Goal: Transaction & Acquisition: Purchase product/service

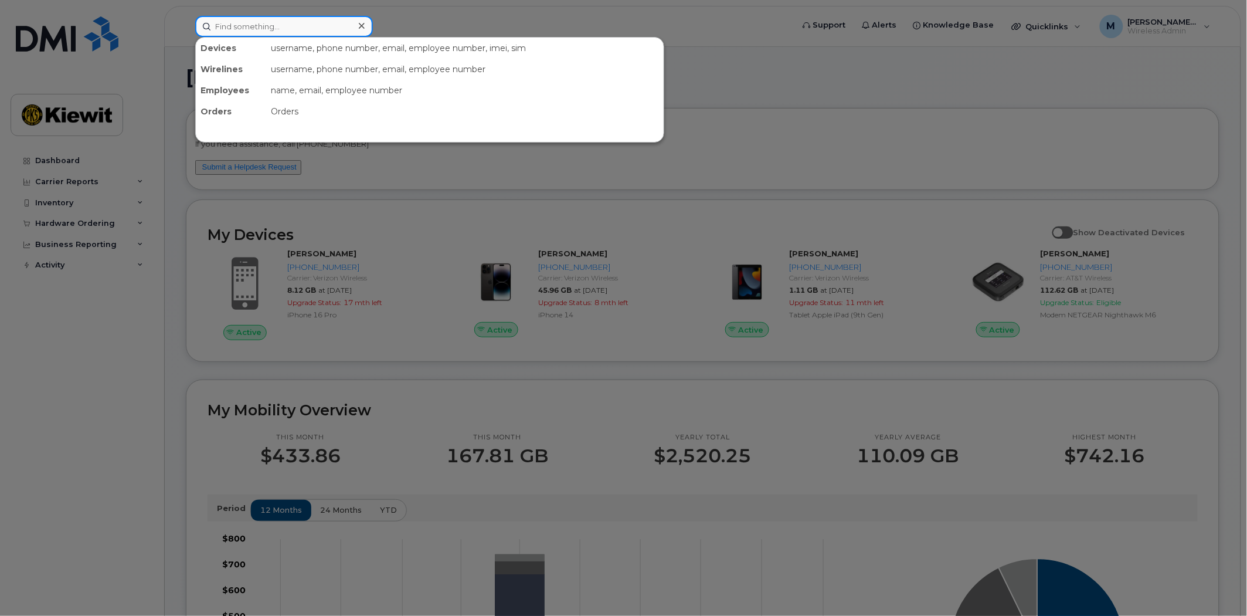
click at [253, 23] on input at bounding box center [284, 26] width 178 height 21
click at [266, 31] on input at bounding box center [284, 26] width 178 height 21
click at [266, 29] on input at bounding box center [284, 26] width 178 height 21
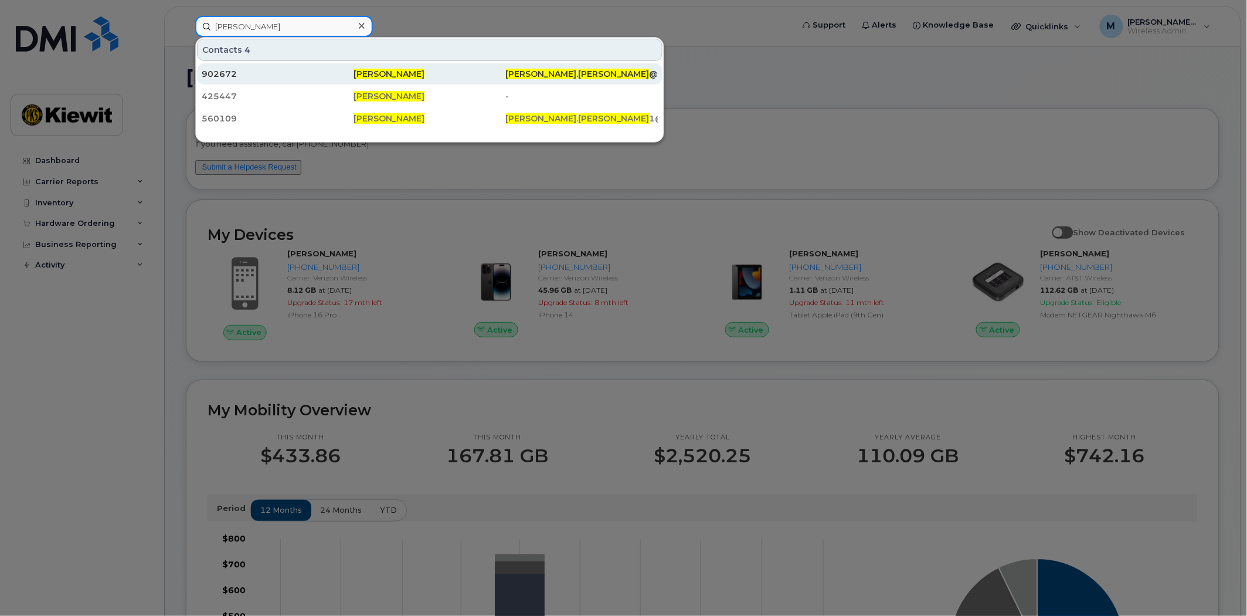
type input "thomas fisher"
click at [391, 73] on span "Thomas Fisher" at bounding box center [389, 74] width 71 height 11
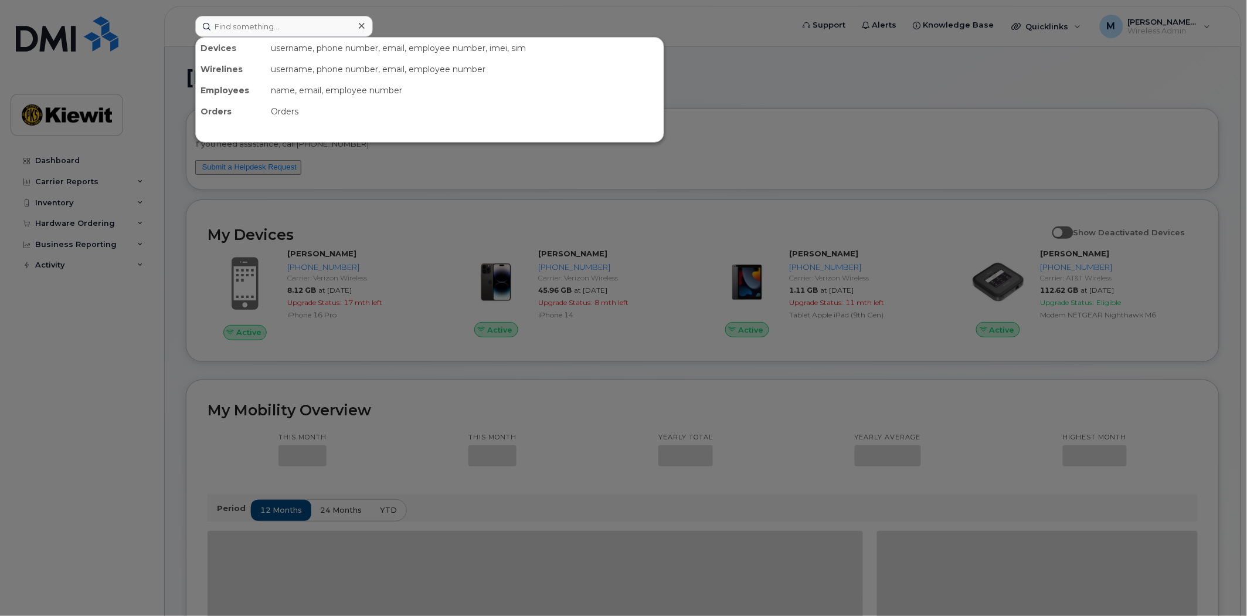
click at [278, 28] on input at bounding box center [284, 26] width 178 height 21
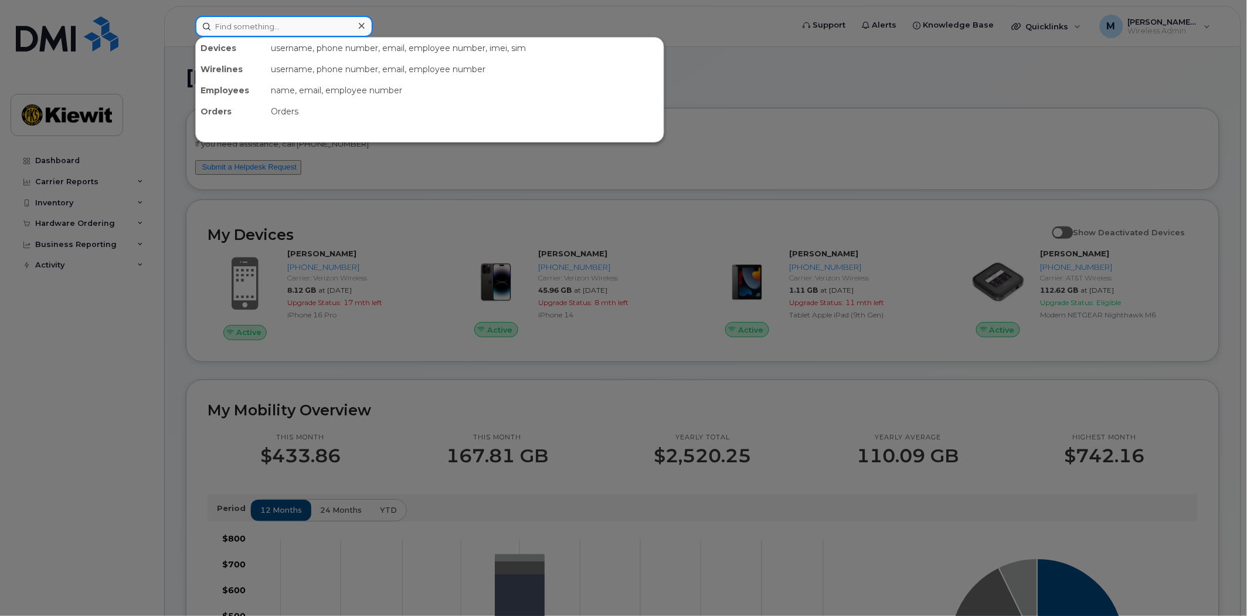
click at [278, 28] on input at bounding box center [284, 26] width 178 height 21
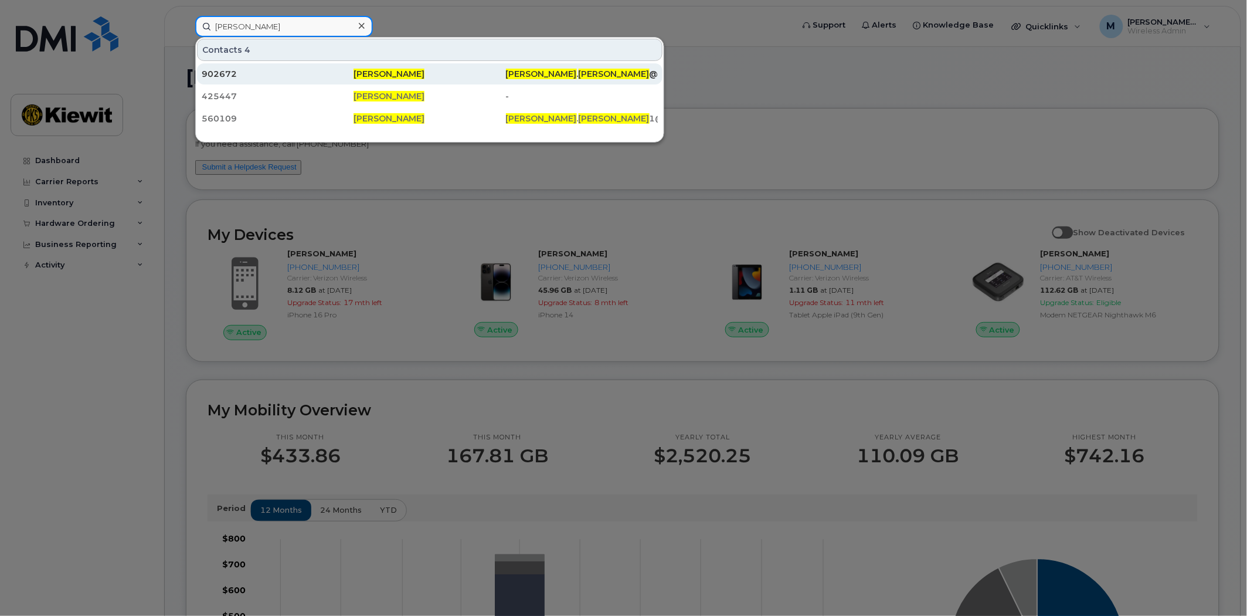
type input "thomas fisher"
click at [391, 75] on span "Thomas Fisher" at bounding box center [389, 74] width 71 height 11
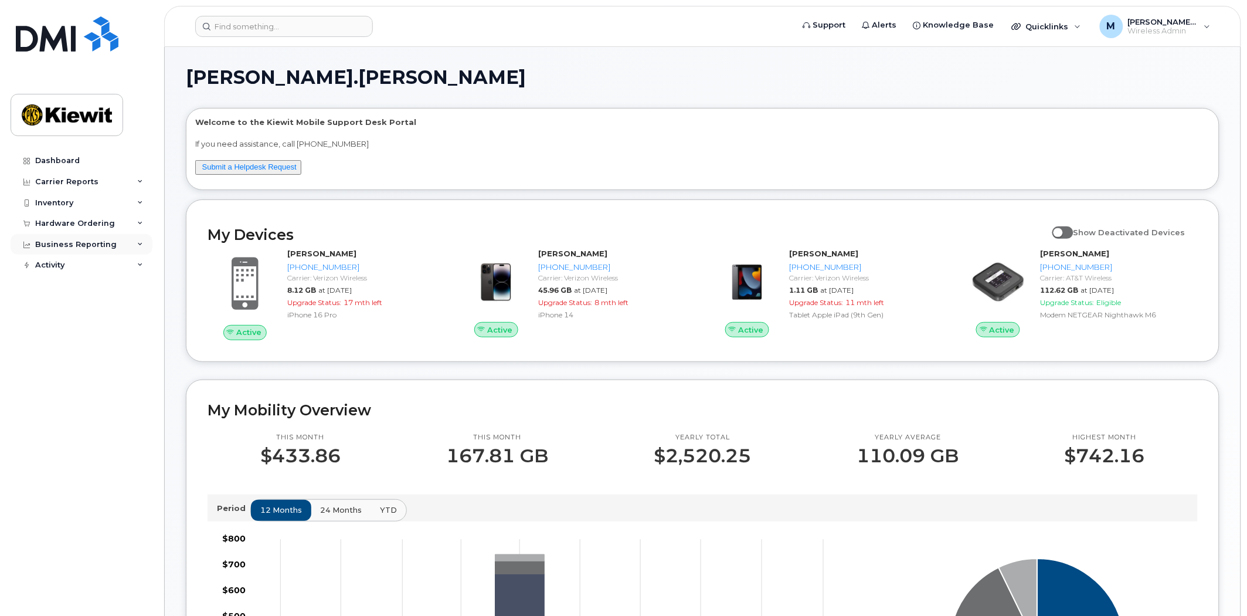
click at [82, 243] on div "Business Reporting" at bounding box center [76, 244] width 82 height 9
click at [82, 223] on div "Hardware Ordering" at bounding box center [75, 223] width 80 height 9
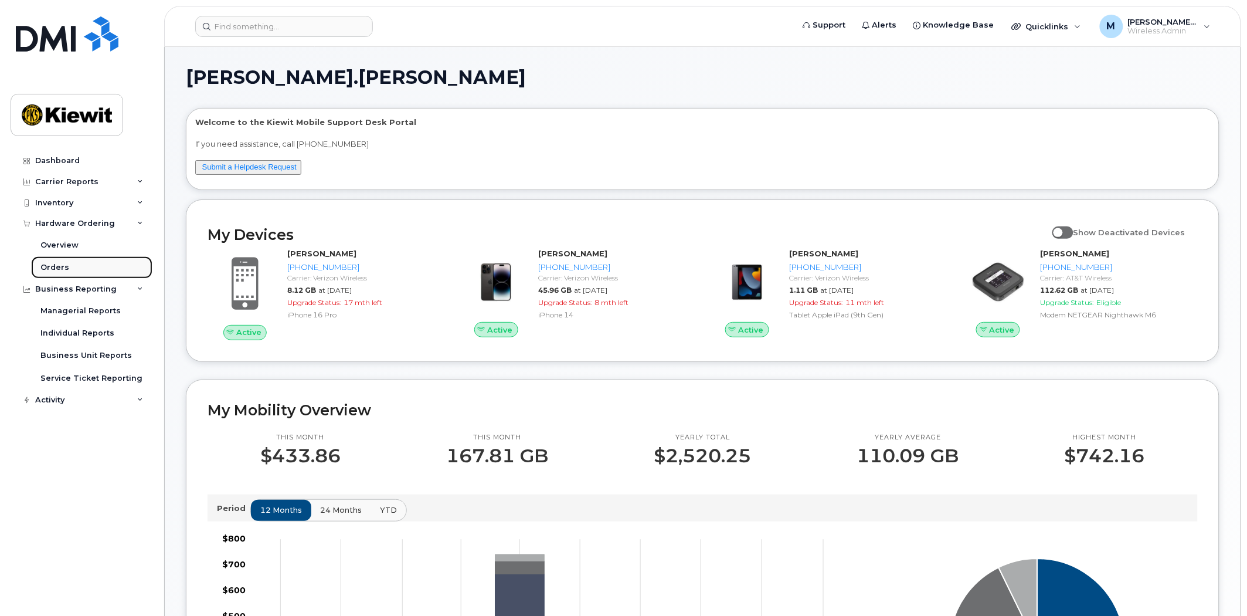
click at [69, 265] on link "Orders" at bounding box center [91, 267] width 121 height 22
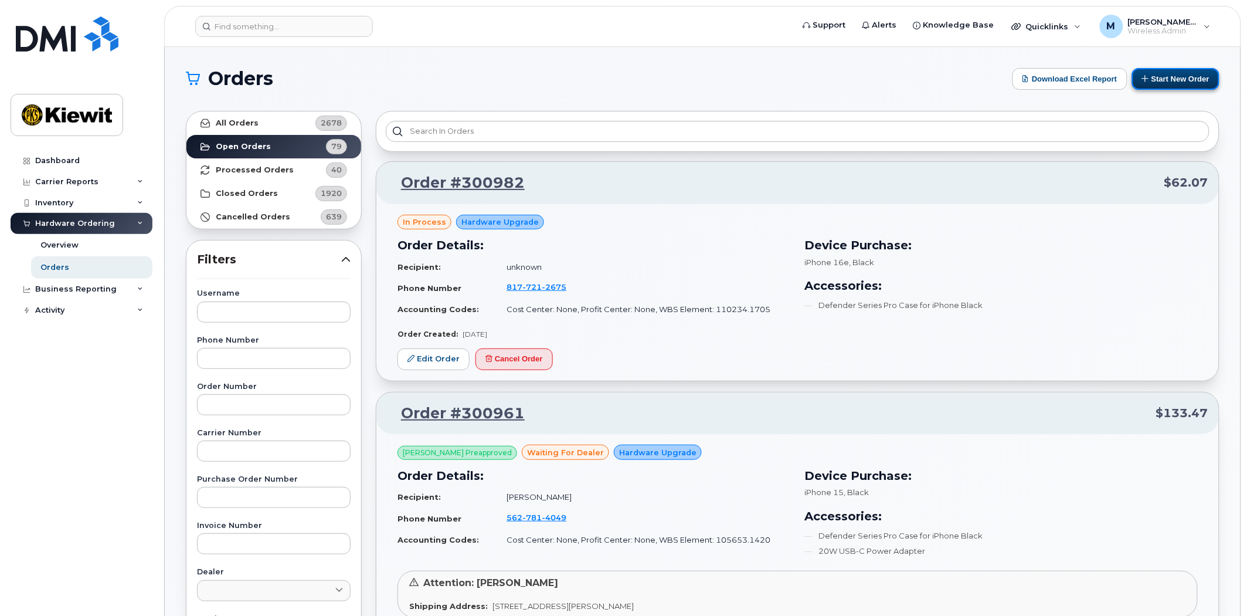
click at [1167, 79] on button "Start New Order" at bounding box center [1175, 79] width 87 height 22
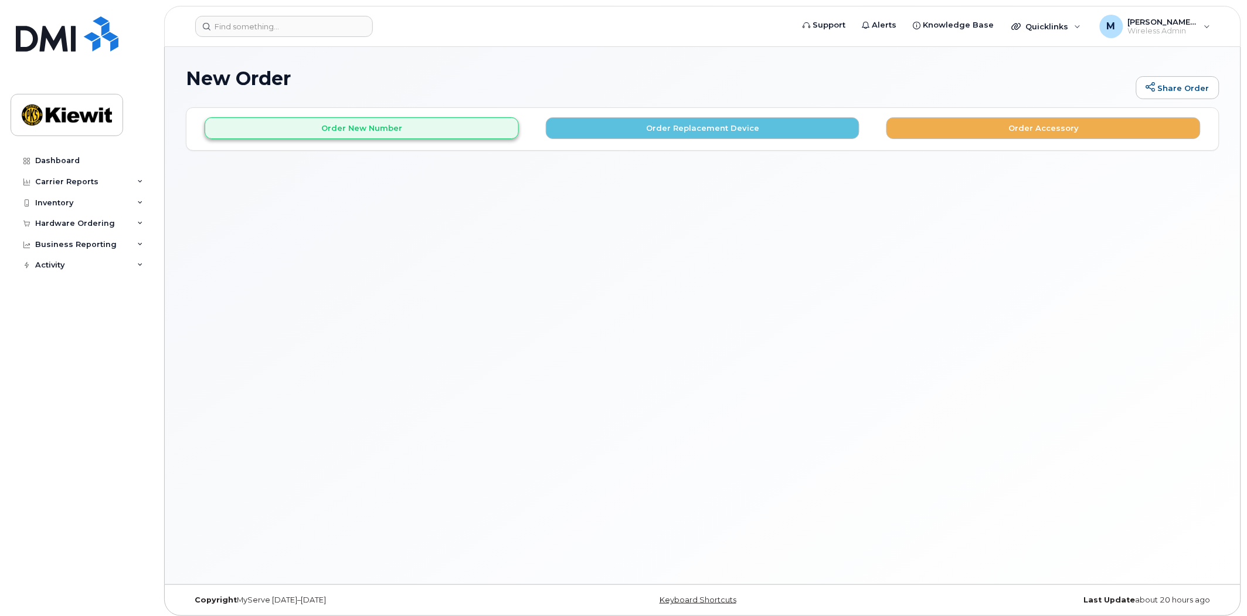
click at [365, 130] on button "Order New Number" at bounding box center [362, 128] width 314 height 22
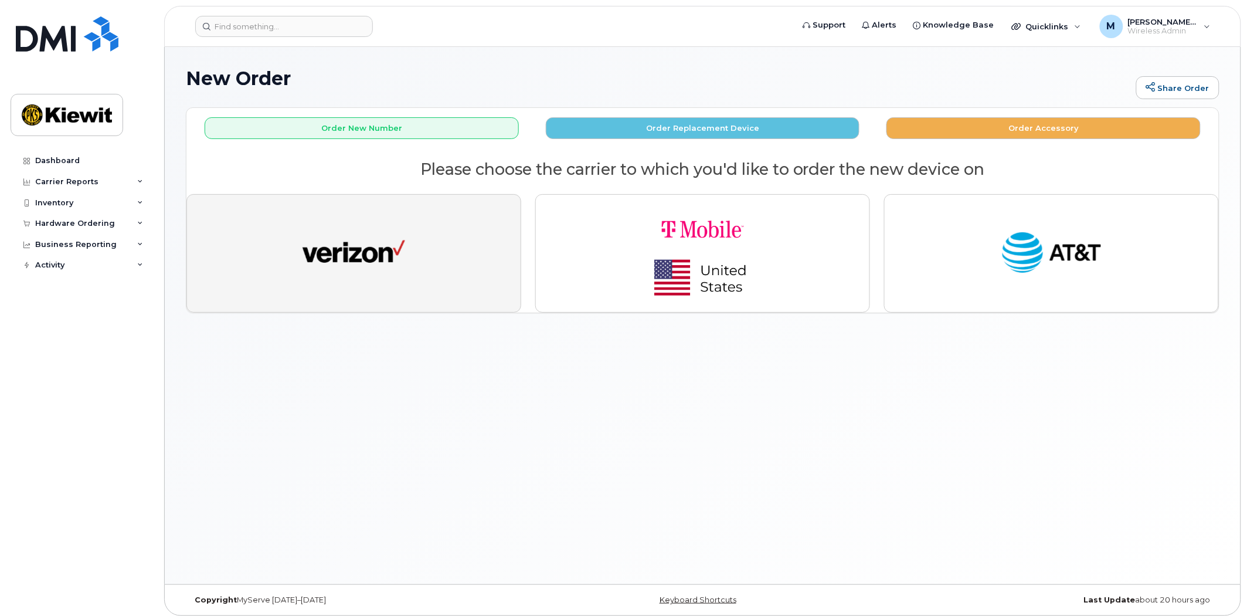
click at [403, 262] on img "button" at bounding box center [354, 253] width 103 height 53
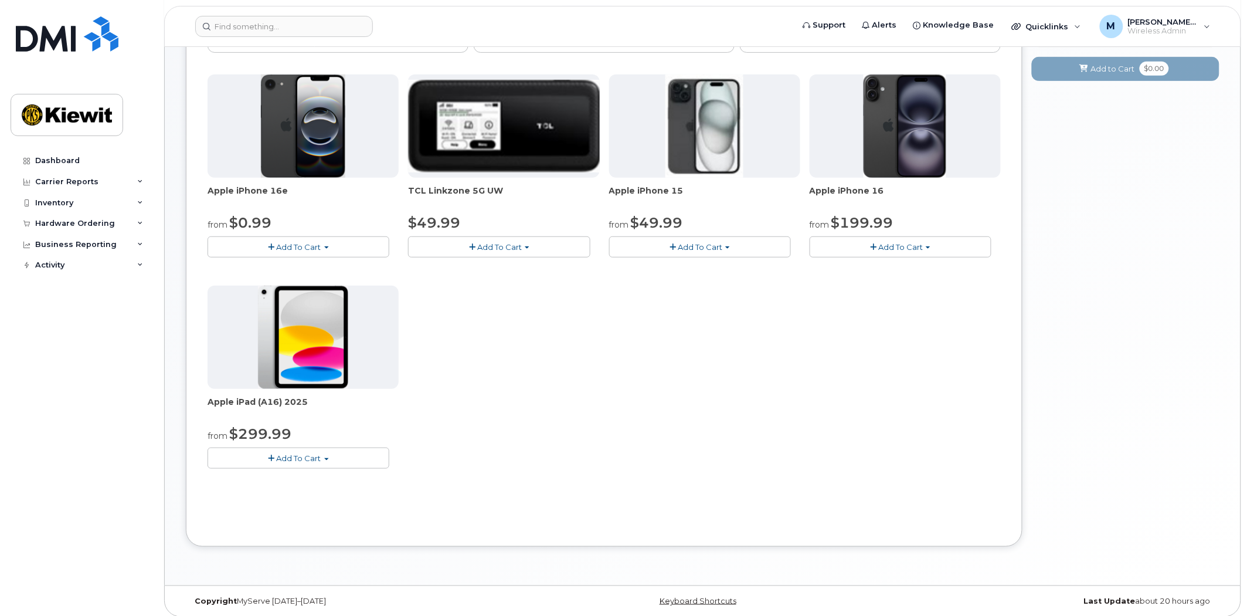
scroll to position [162, 0]
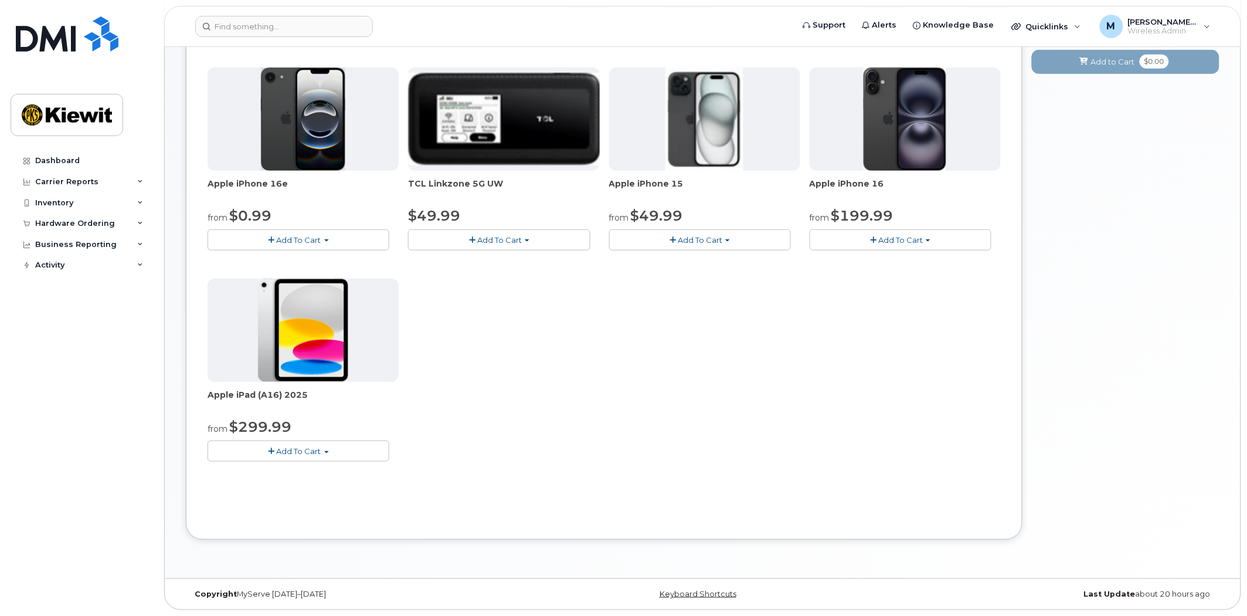
click at [315, 455] on button "Add To Cart" at bounding box center [299, 450] width 182 height 21
click at [511, 437] on div "Apple iPhone 16e from $0.99 Add To Cart $0.99 - 2 Year Activation (128GB) $599.…" at bounding box center [604, 273] width 793 height 413
click at [317, 452] on span "Add To Cart" at bounding box center [299, 450] width 45 height 9
click at [525, 425] on div "Apple iPhone 16e from $0.99 Add To Cart $0.99 - 2 Year Activation (128GB) $599.…" at bounding box center [604, 273] width 793 height 413
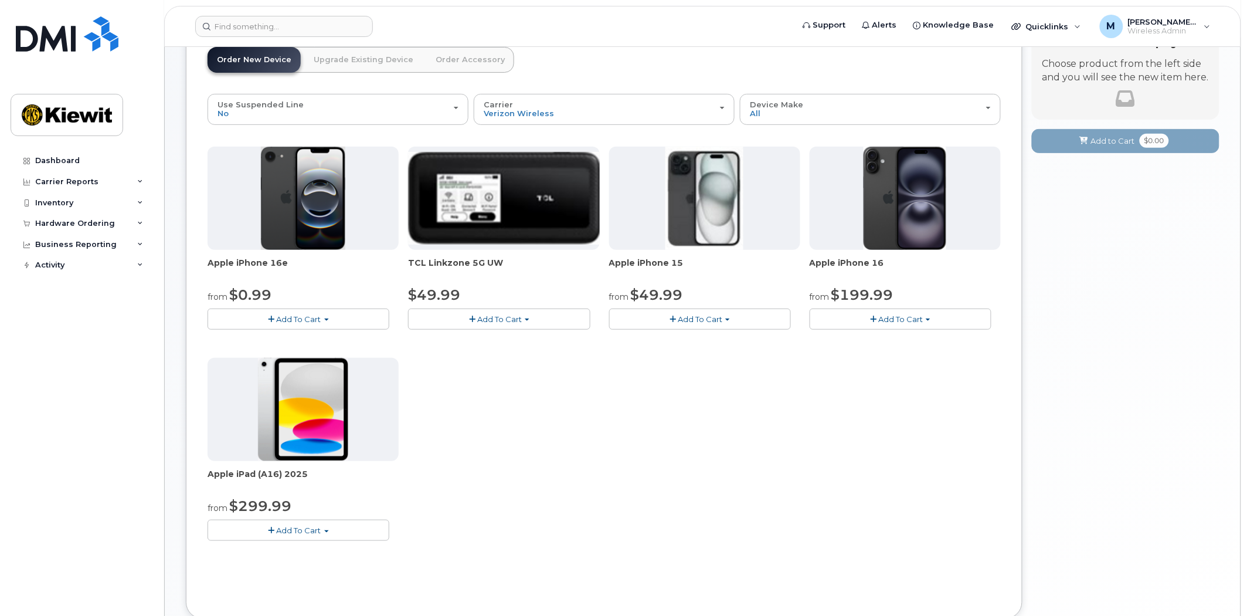
scroll to position [0, 0]
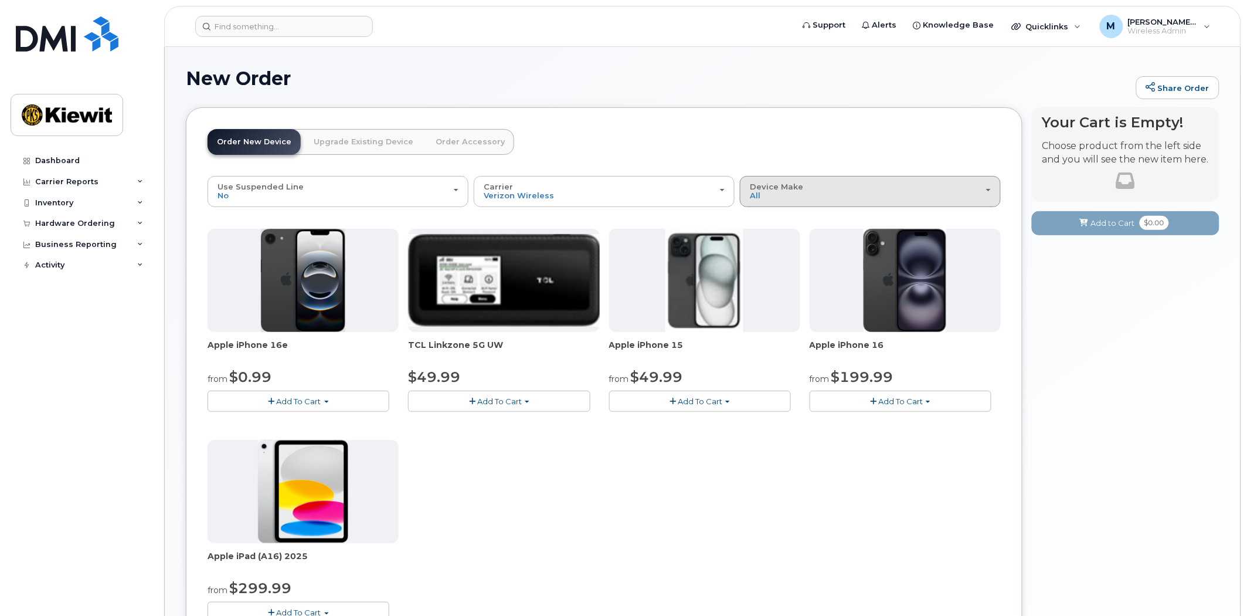
click at [876, 201] on div "Device Make All iPhone Modem Tablet" at bounding box center [870, 191] width 241 height 18
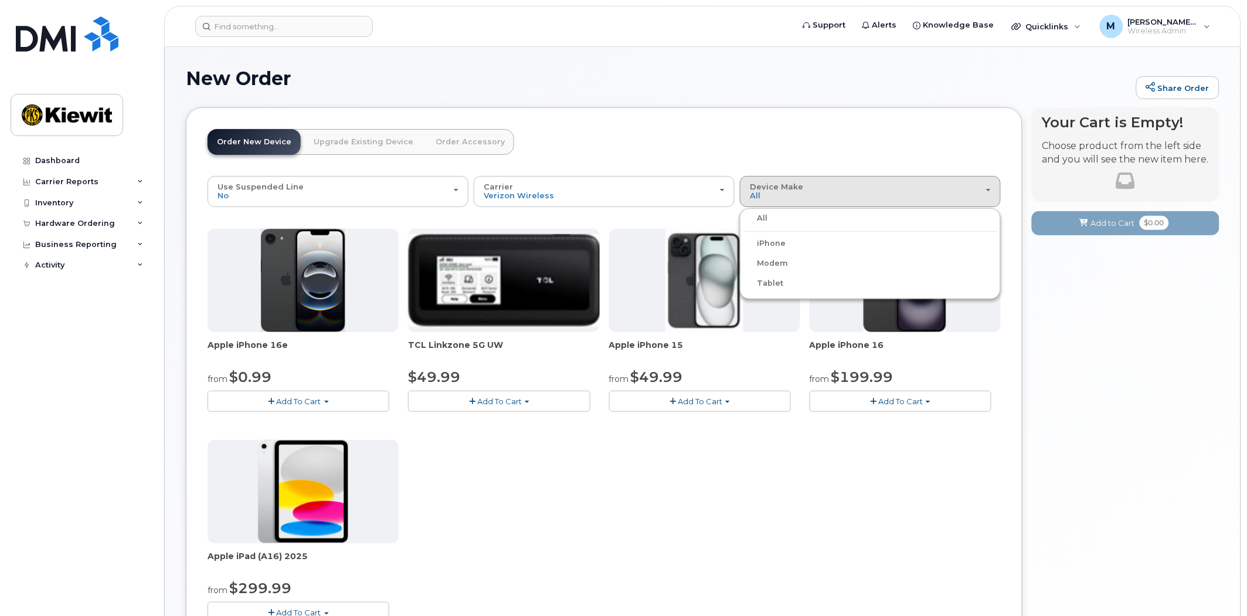
click at [781, 283] on label "Tablet" at bounding box center [763, 283] width 40 height 14
click at [0, 0] on input "Tablet" at bounding box center [0, 0] width 0 height 0
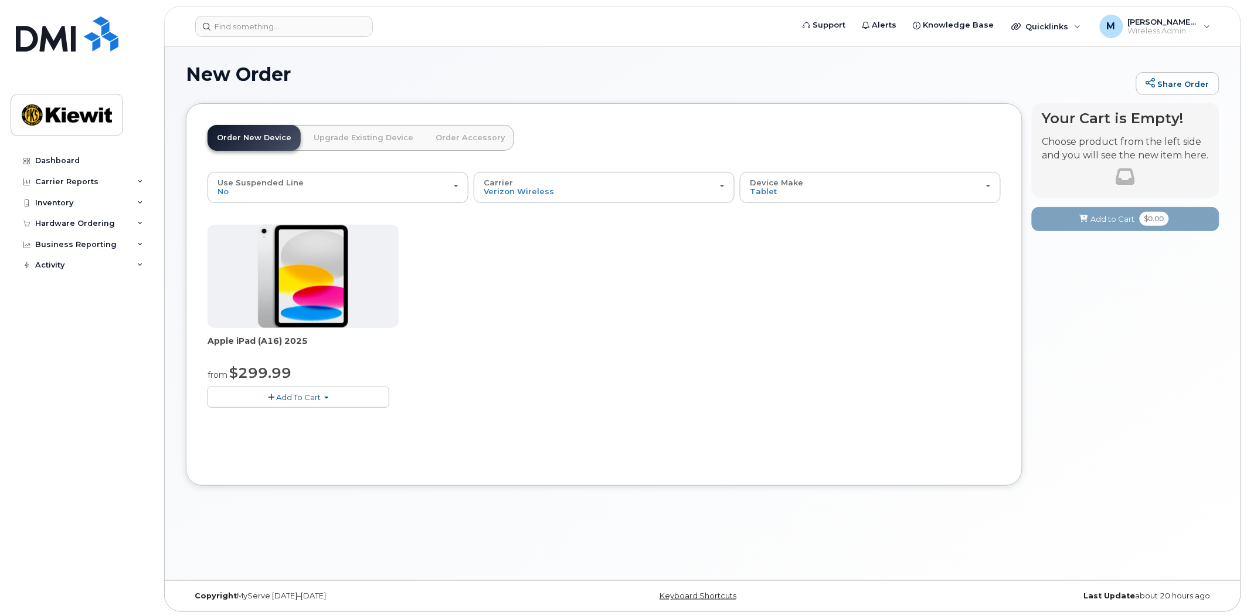
scroll to position [6, 0]
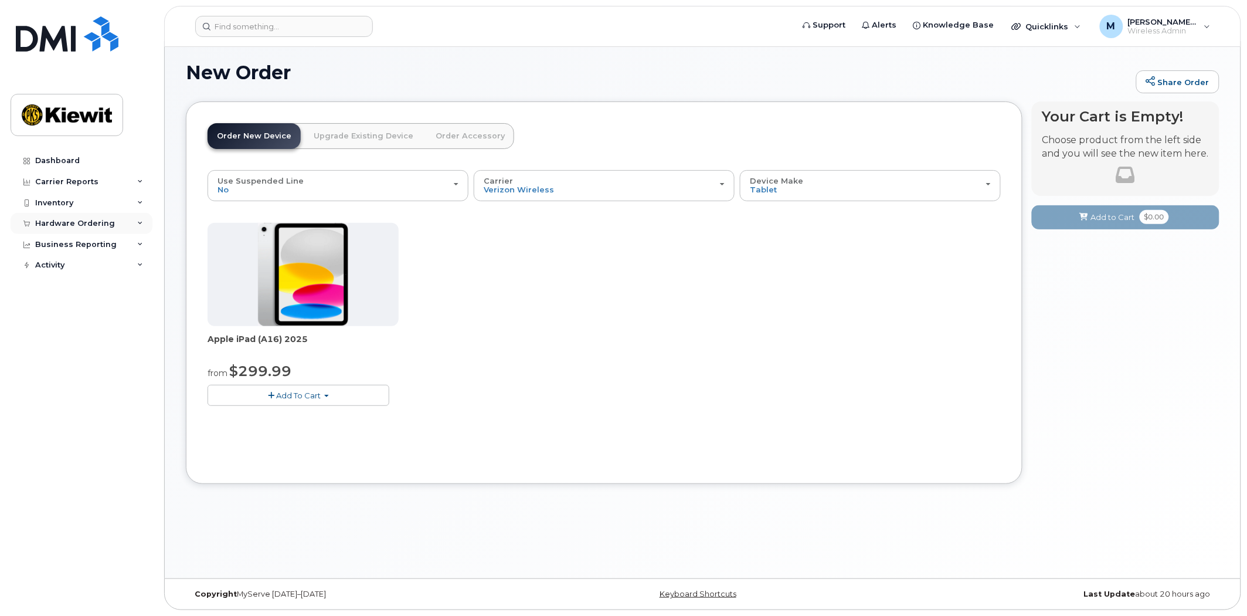
click at [91, 221] on div "Hardware Ordering" at bounding box center [75, 223] width 80 height 9
click at [73, 270] on link "Orders" at bounding box center [91, 267] width 121 height 22
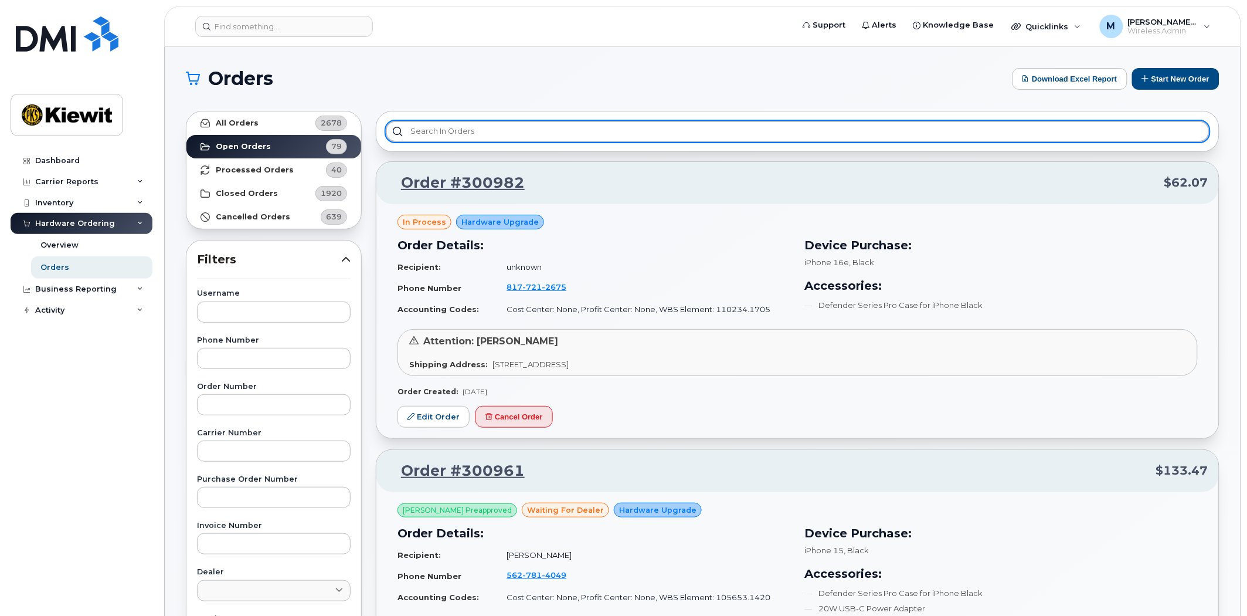
click at [481, 135] on input "text" at bounding box center [798, 131] width 824 height 21
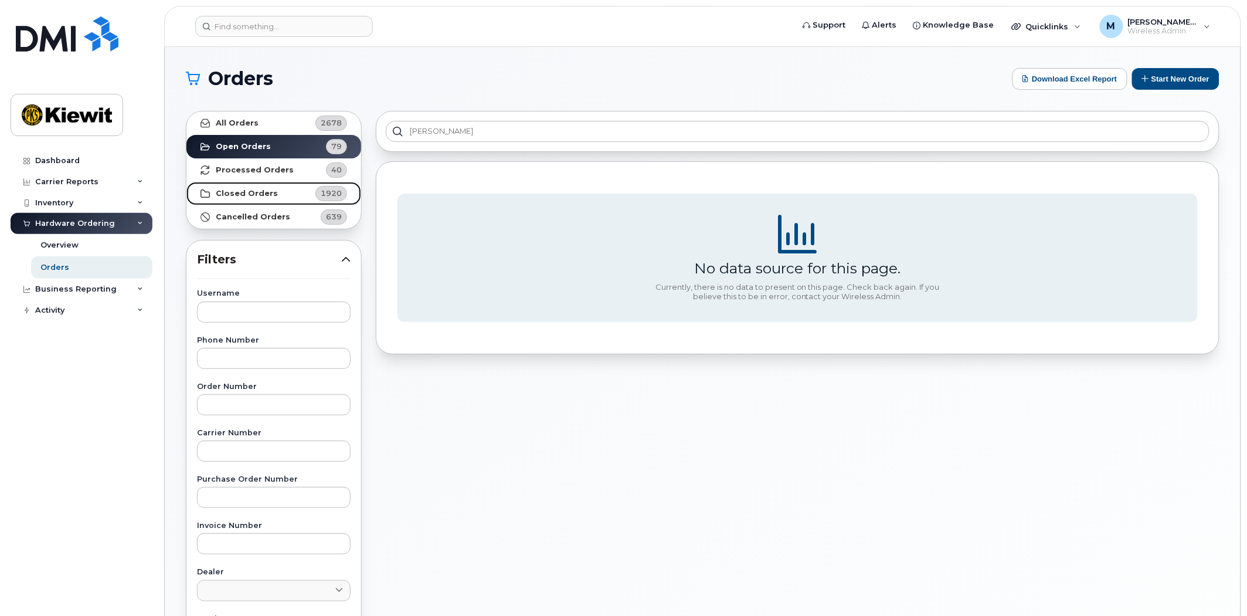
click at [242, 193] on strong "Closed Orders" at bounding box center [247, 193] width 62 height 9
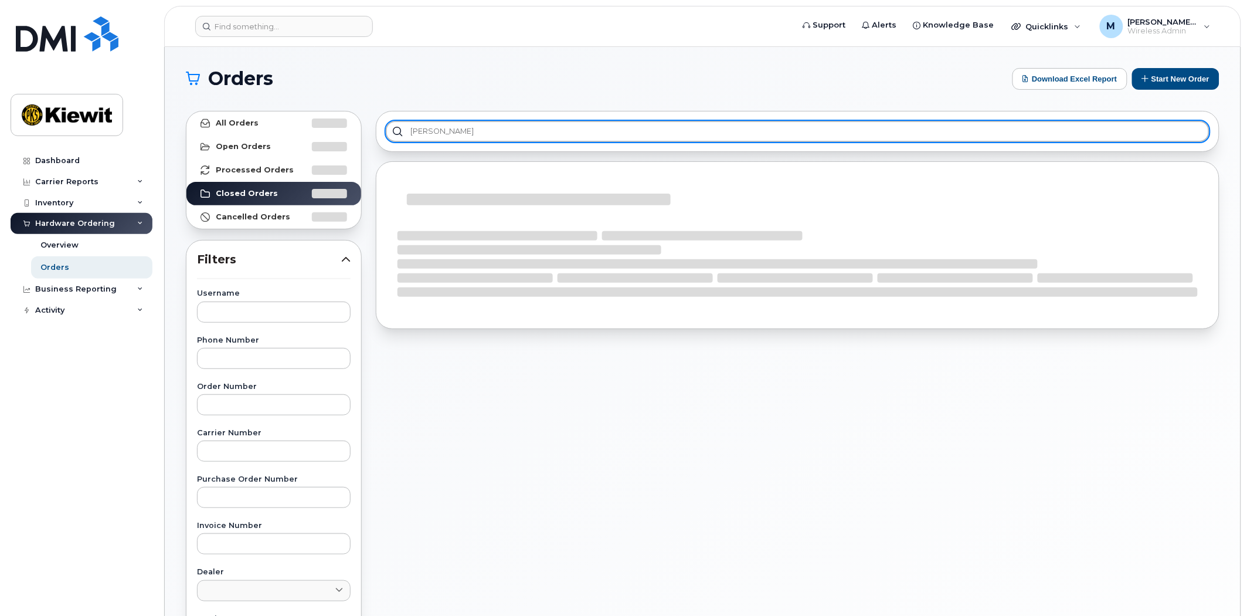
click at [460, 127] on input "[PERSON_NAME]" at bounding box center [798, 131] width 824 height 21
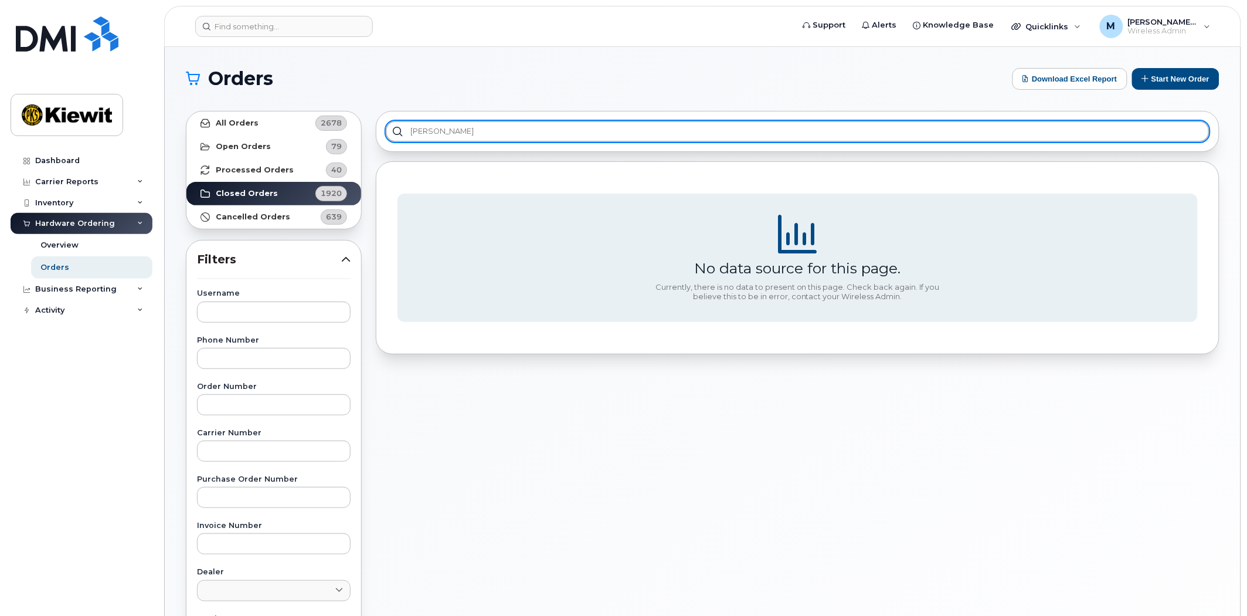
drag, startPoint x: 460, startPoint y: 128, endPoint x: 330, endPoint y: 124, distance: 130.2
click at [330, 124] on div "All Orders 2678 Open Orders 79 Processed Orders 40 Closed Orders 1920 Cancelled…" at bounding box center [703, 516] width 1048 height 824
type input "charles"
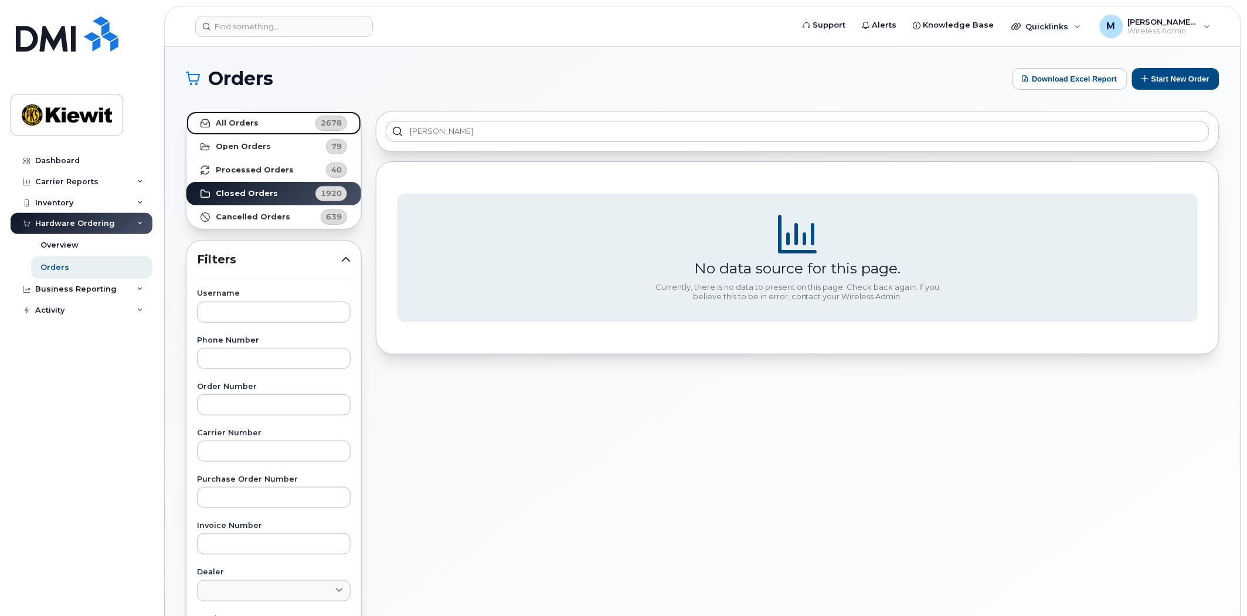
click at [330, 123] on span "2678" at bounding box center [331, 122] width 21 height 11
click at [241, 121] on strong "All Orders" at bounding box center [237, 122] width 43 height 9
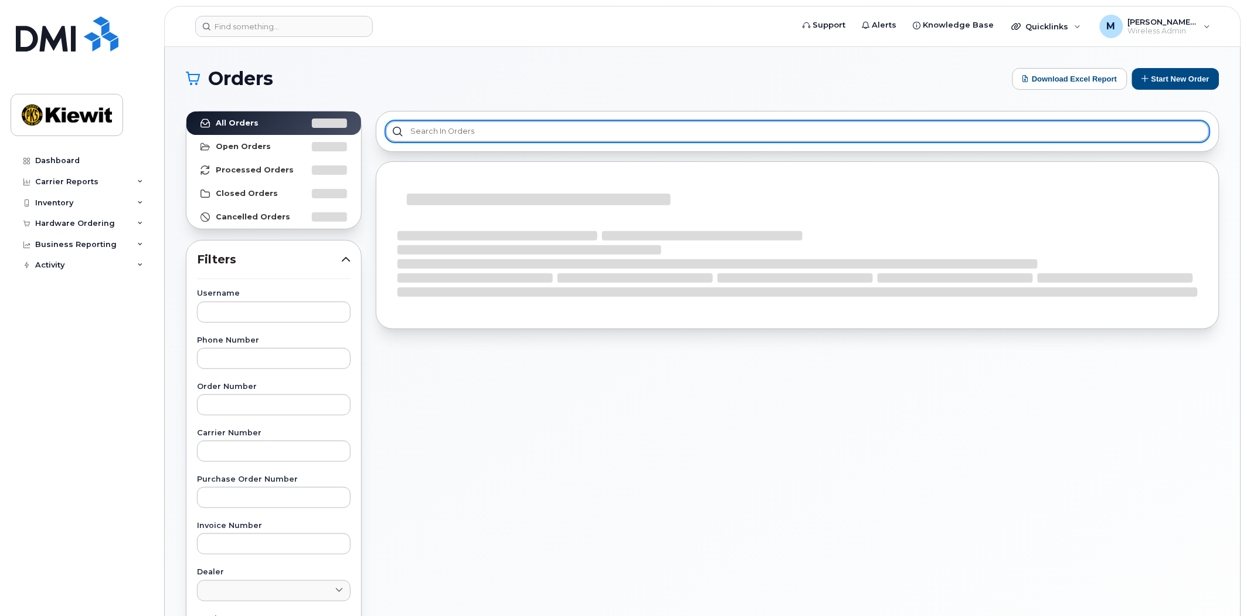
click at [432, 130] on input "text" at bounding box center [798, 131] width 824 height 21
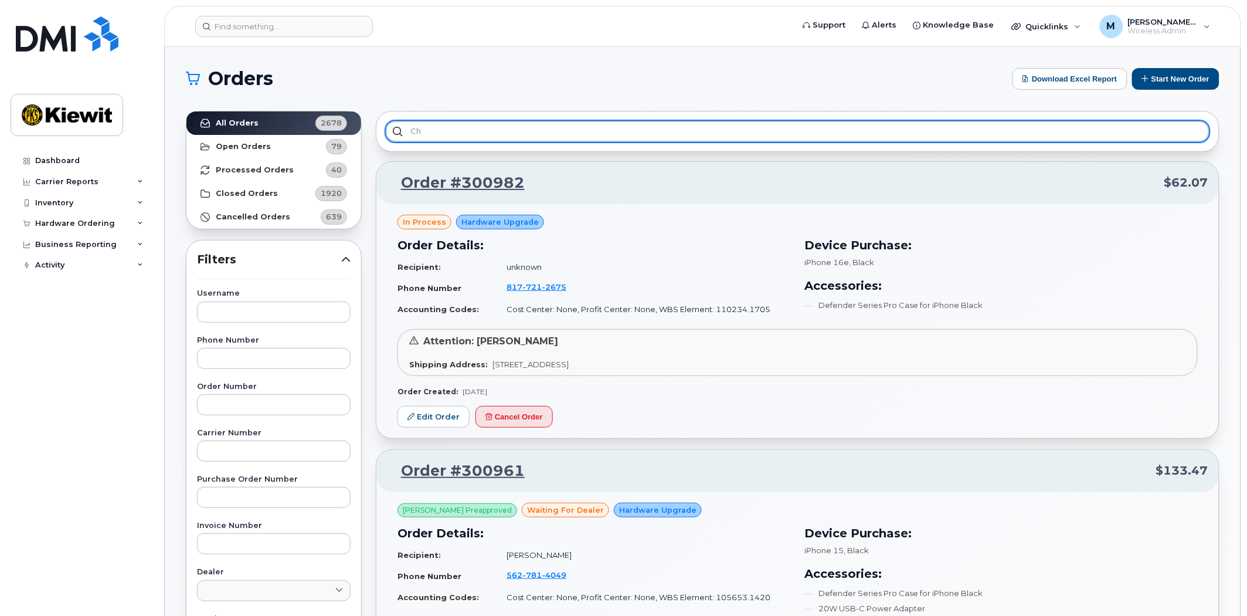
type input "c"
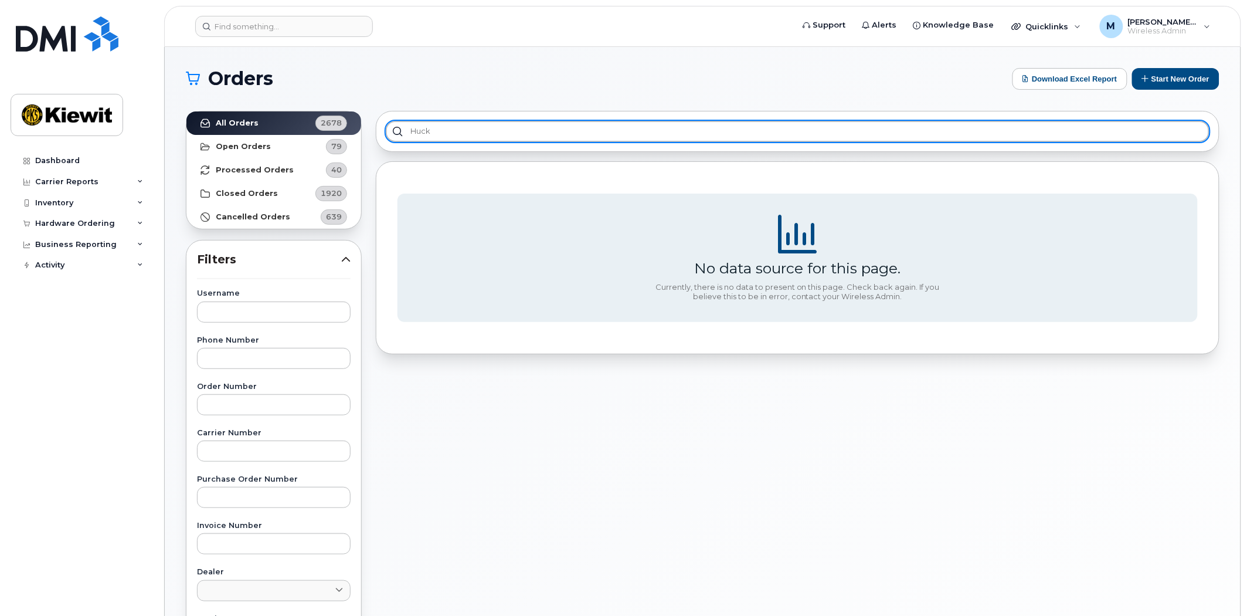
type input "[PERSON_NAME]"
drag, startPoint x: 400, startPoint y: 135, endPoint x: 307, endPoint y: 135, distance: 92.6
click at [307, 135] on div "All Orders 2678 Open Orders 79 Processed Orders 40 Closed Orders 1920 Cancelled…" at bounding box center [703, 516] width 1048 height 824
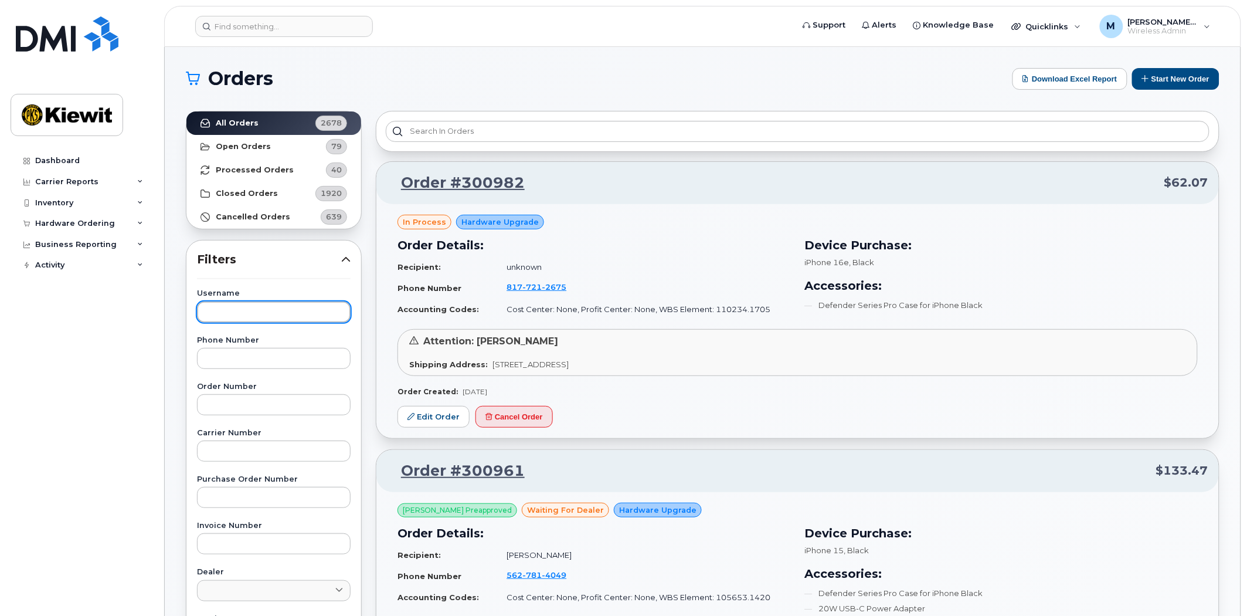
click at [243, 313] on input "text" at bounding box center [274, 311] width 154 height 21
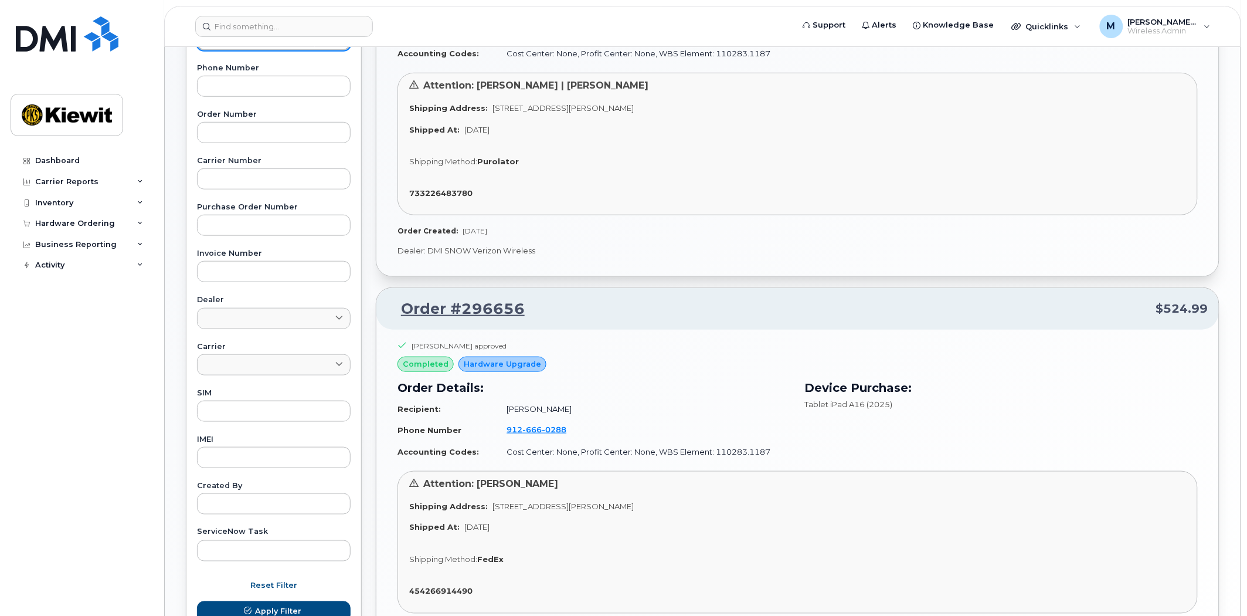
scroll to position [74, 0]
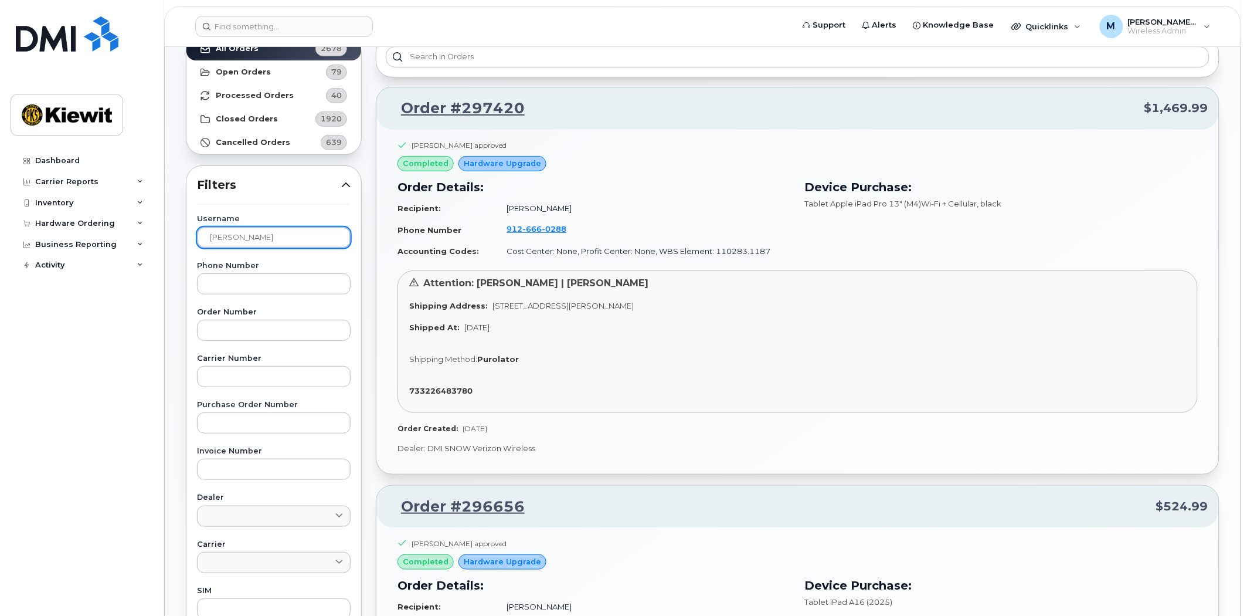
click at [278, 245] on input "[PERSON_NAME]" at bounding box center [274, 237] width 154 height 21
drag, startPoint x: 273, startPoint y: 243, endPoint x: 114, endPoint y: 229, distance: 159.5
click at [165, 229] on div "Support Alerts Knowledge Base Quicklinks Suspend / Cancel Device Change SIM Car…" at bounding box center [703, 438] width 1076 height 932
type input "[PERSON_NAME]"
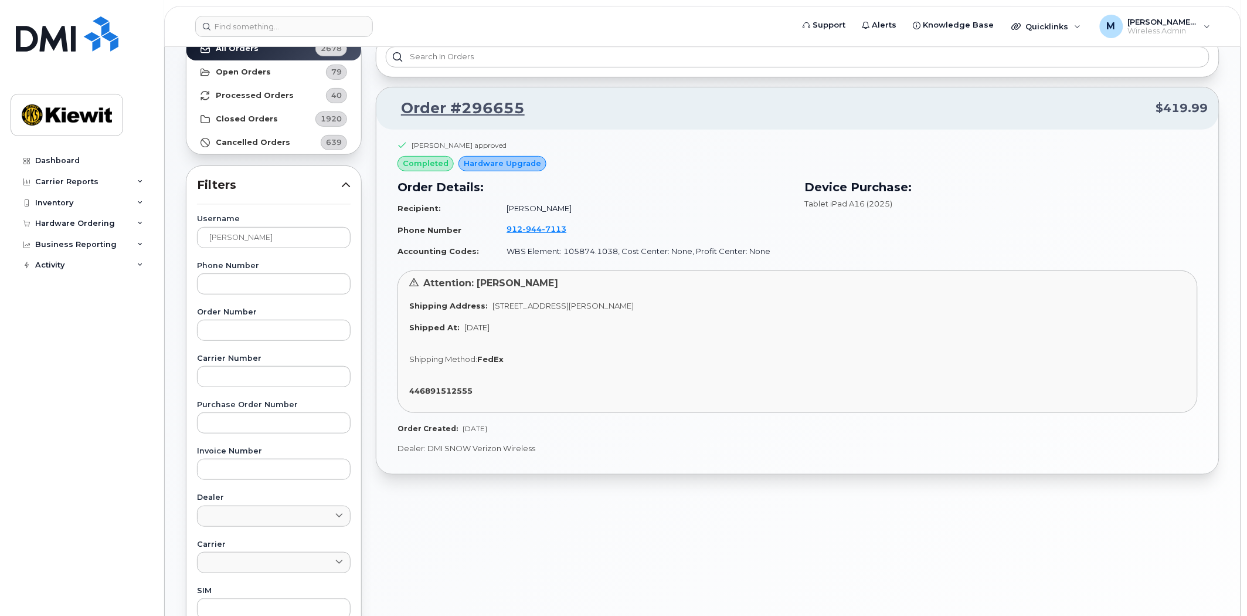
click at [530, 358] on div "Shipping Method: FedEx" at bounding box center [797, 359] width 777 height 11
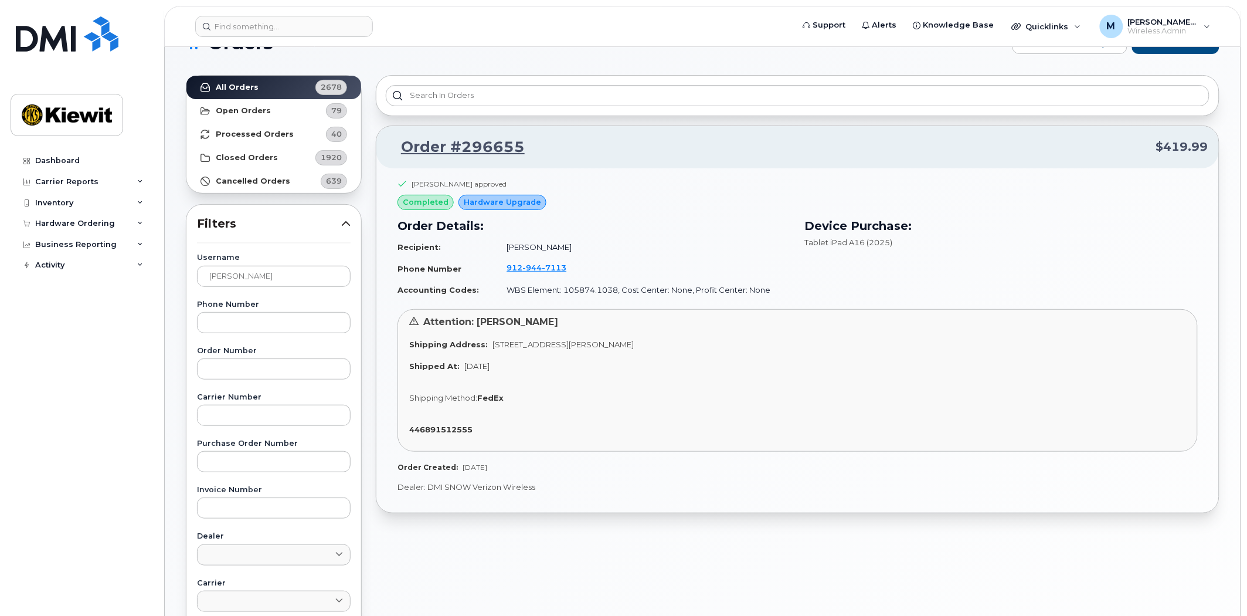
scroll to position [0, 0]
